Goal: Transaction & Acquisition: Purchase product/service

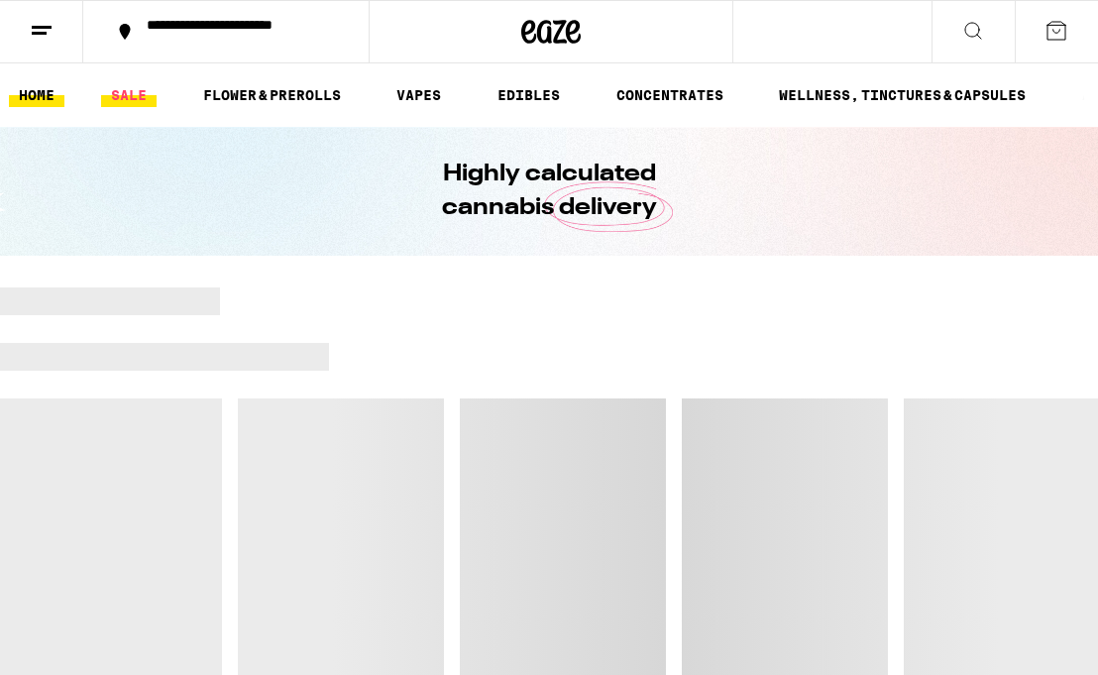
click at [132, 98] on link "SALE" at bounding box center [128, 95] width 55 height 24
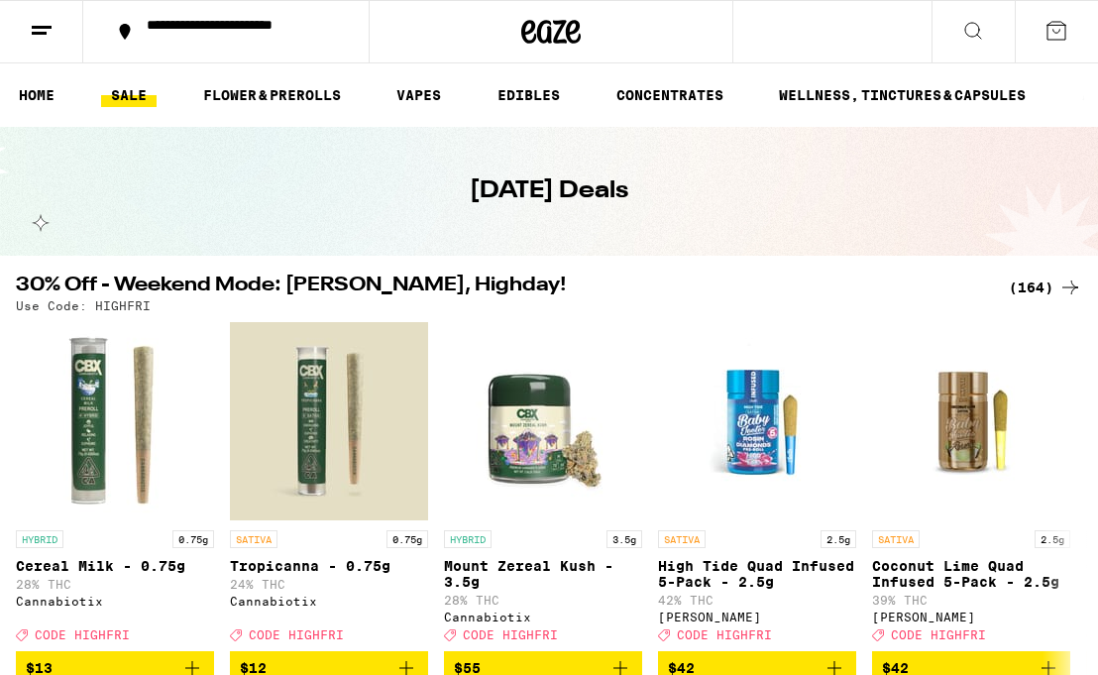
click at [1052, 292] on div "(164)" at bounding box center [1045, 287] width 73 height 24
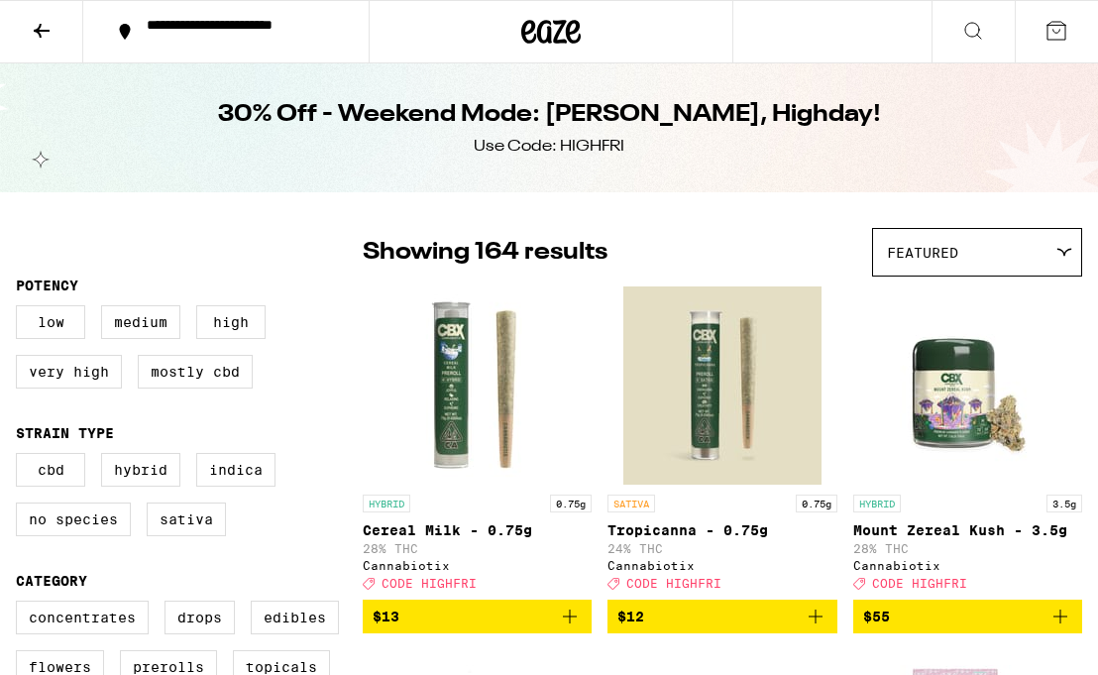
click at [27, 23] on button at bounding box center [41, 32] width 83 height 62
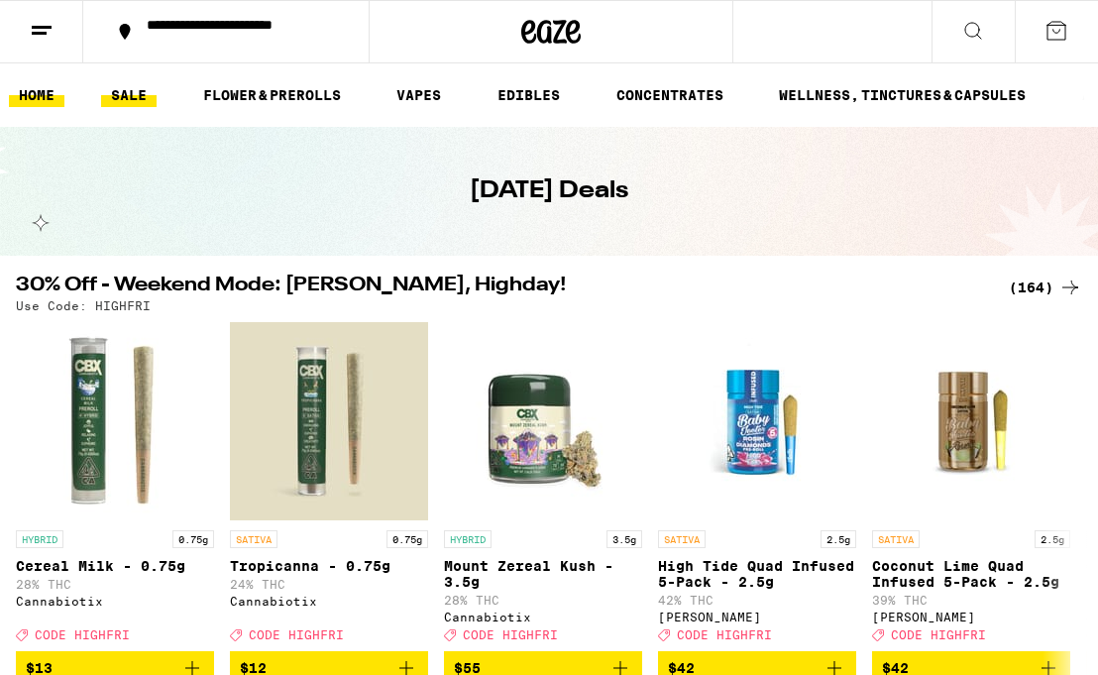
click at [54, 89] on link "HOME" at bounding box center [36, 95] width 55 height 24
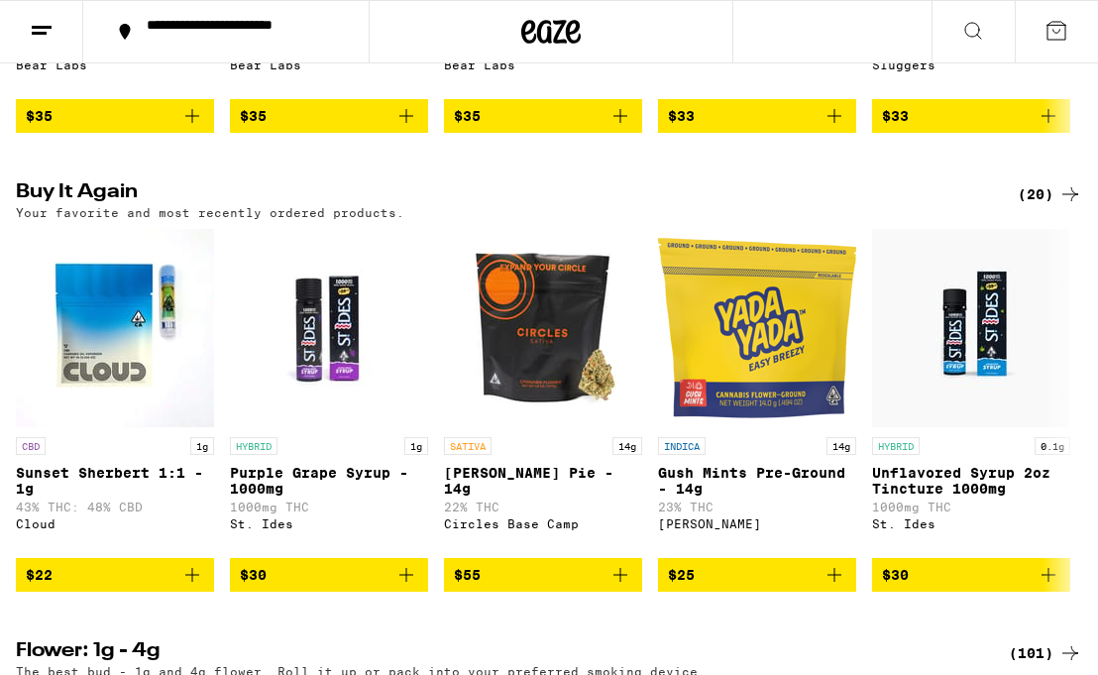
scroll to position [2071, 0]
